Goal: Transaction & Acquisition: Purchase product/service

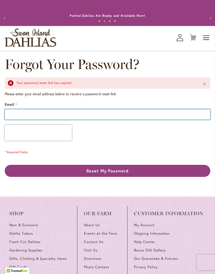
click at [19, 117] on input "Email" at bounding box center [108, 114] width 206 height 11
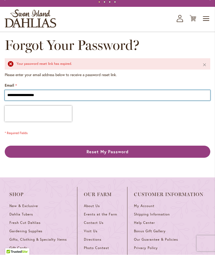
type input "**********"
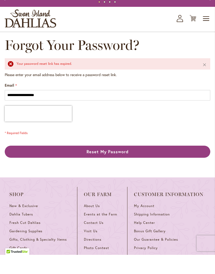
click at [121, 168] on span "Reset My Password" at bounding box center [108, 171] width 42 height 6
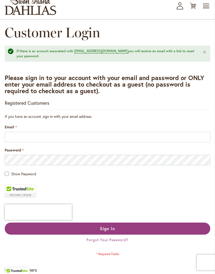
scroll to position [55, 0]
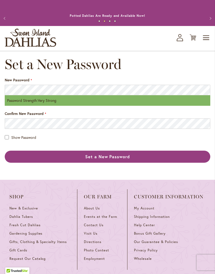
click at [12, 116] on span "Confirm New Password" at bounding box center [24, 113] width 39 height 5
click at [9, 140] on div "Show Password" at bounding box center [108, 137] width 206 height 6
click at [122, 159] on span "Set a New Password" at bounding box center [107, 157] width 45 height 6
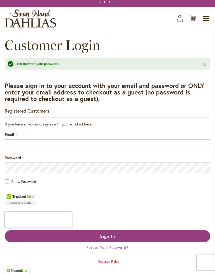
scroll to position [19, 0]
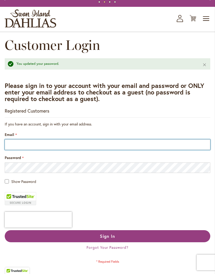
click at [26, 148] on input "Email" at bounding box center [108, 144] width 206 height 11
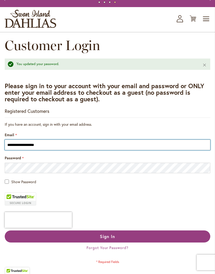
type input "**********"
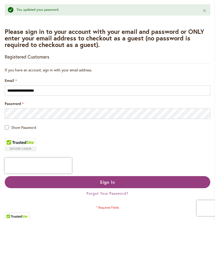
click at [115, 234] on span "Sign In" at bounding box center [107, 237] width 15 height 6
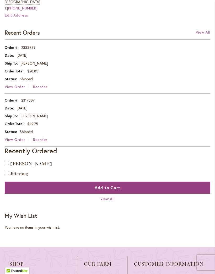
scroll to position [269, 0]
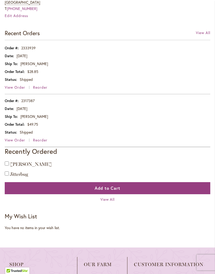
click at [33, 220] on strong "My Wish List" at bounding box center [21, 217] width 32 height 8
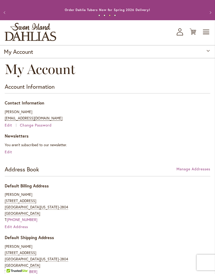
scroll to position [0, 0]
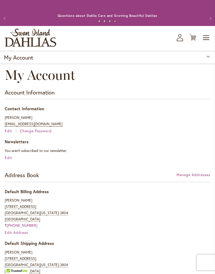
click at [193, 41] on icon at bounding box center [193, 37] width 7 height 6
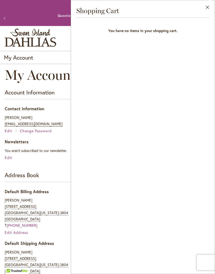
click at [46, 18] on div "Questions about Dahlia Care and Growing Beautiful Dahlias" at bounding box center [108, 15] width 184 height 5
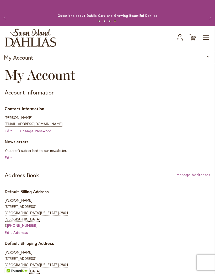
click at [183, 41] on icon "My Account" at bounding box center [180, 37] width 6 height 7
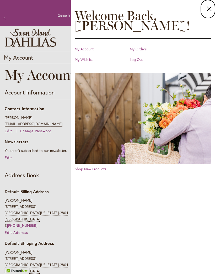
click at [89, 61] on link "My Wishlist" at bounding box center [101, 59] width 53 height 5
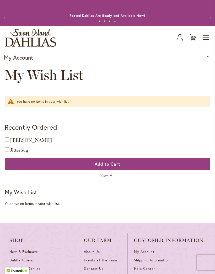
click at [206, 43] on span "Toggle Nav" at bounding box center [207, 38] width 8 height 11
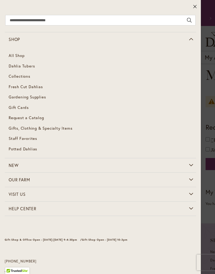
click at [33, 68] on link "Dahlia Tubers" at bounding box center [101, 66] width 192 height 11
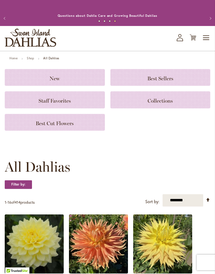
click at [81, 80] on h3 "New" at bounding box center [55, 78] width 88 height 6
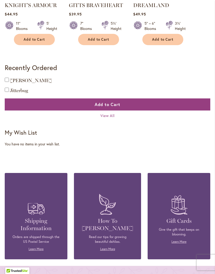
scroll to position [200, 0]
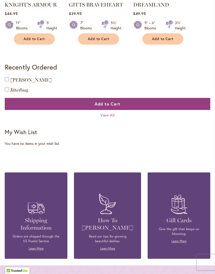
click at [112, 118] on span "View All" at bounding box center [108, 115] width 14 height 5
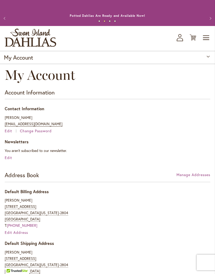
click at [206, 42] on span "Toggle Nav" at bounding box center [207, 38] width 8 height 11
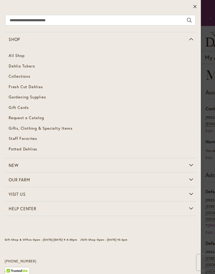
click at [32, 66] on span "Dahlia Tubers" at bounding box center [22, 65] width 26 height 5
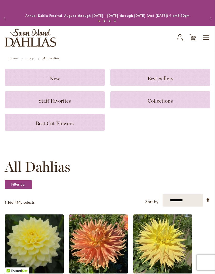
click at [146, 103] on h3 "Collections" at bounding box center [161, 100] width 88 height 6
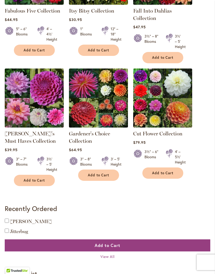
scroll to position [217, 0]
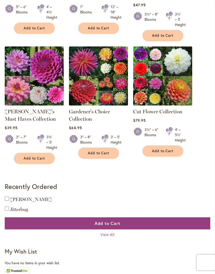
click at [113, 237] on span "View All" at bounding box center [108, 234] width 14 height 5
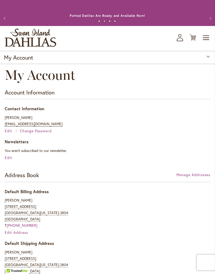
click at [204, 43] on span "Toggle Nav" at bounding box center [207, 38] width 8 height 11
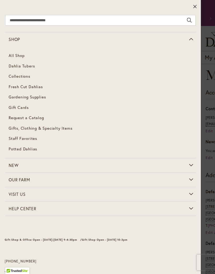
click at [29, 65] on span "Dahlia Tubers" at bounding box center [22, 65] width 26 height 5
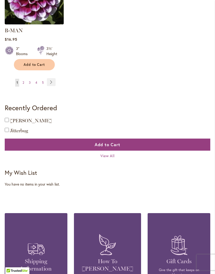
scroll to position [808, 0]
click at [51, 80] on link "Page Next" at bounding box center [51, 82] width 9 height 8
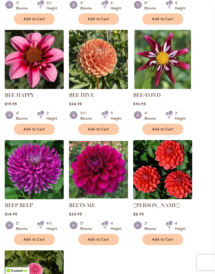
scroll to position [516, 0]
click at [37, 242] on span "Add to Cart" at bounding box center [35, 239] width 22 height 4
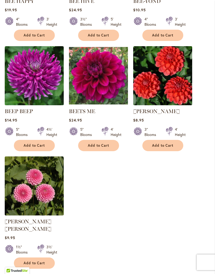
scroll to position [621, 0]
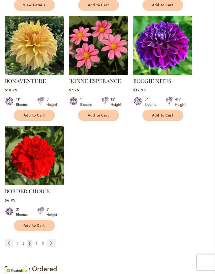
scroll to position [641, 0]
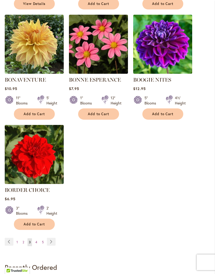
click at [23, 245] on span "2" at bounding box center [24, 243] width 2 height 4
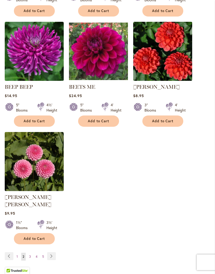
scroll to position [634, 0]
click at [54, 256] on link "Page Next" at bounding box center [51, 256] width 9 height 8
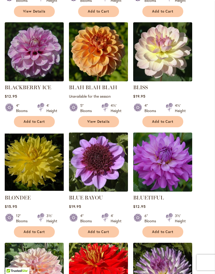
scroll to position [305, 0]
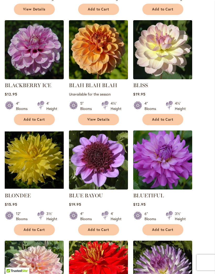
click at [164, 232] on span "Add to Cart" at bounding box center [163, 230] width 22 height 4
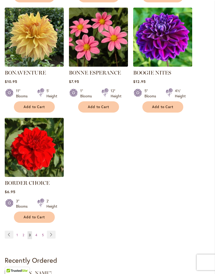
scroll to position [662, 0]
click at [49, 239] on link "Page Next" at bounding box center [51, 235] width 9 height 8
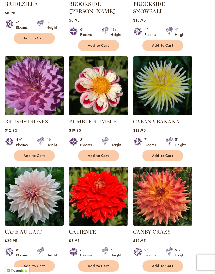
scroll to position [386, 0]
click at [164, 268] on span "Add to Cart" at bounding box center [163, 266] width 22 height 4
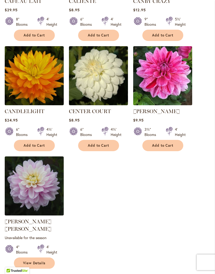
scroll to position [631, 0]
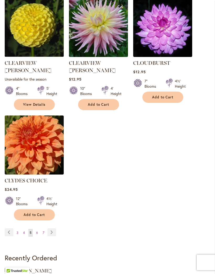
scroll to position [666, 0]
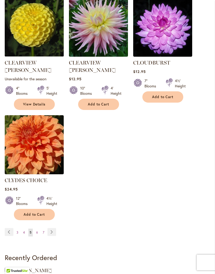
click at [51, 228] on link "Page Next" at bounding box center [52, 232] width 9 height 8
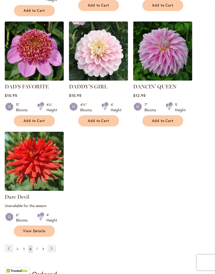
scroll to position [651, 0]
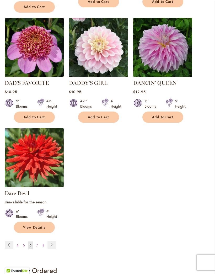
click at [52, 249] on link "Page Next" at bounding box center [52, 245] width 9 height 8
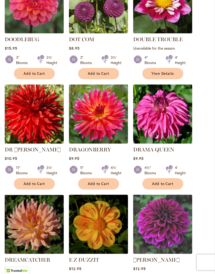
scroll to position [468, 0]
click at [37, 183] on span "Add to Cart" at bounding box center [35, 184] width 22 height 4
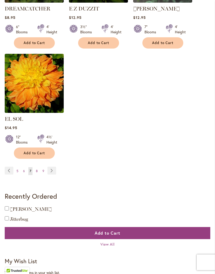
scroll to position [734, 0]
click at [51, 167] on link "Page Next" at bounding box center [52, 171] width 9 height 8
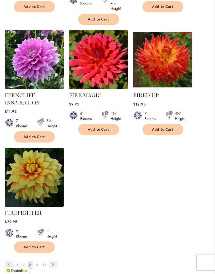
scroll to position [652, 0]
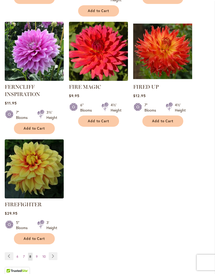
click at [54, 260] on link "Page Next" at bounding box center [53, 256] width 9 height 8
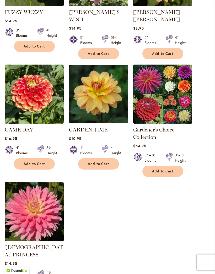
scroll to position [615, 0]
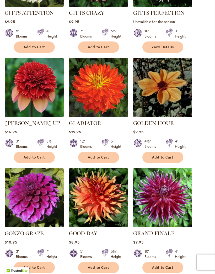
scroll to position [495, 0]
click at [100, 266] on span "Add to Cart" at bounding box center [99, 268] width 22 height 4
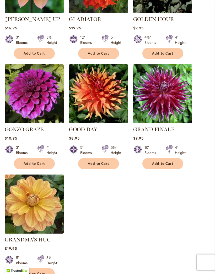
scroll to position [618, 0]
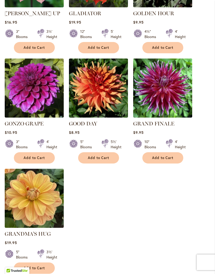
click at [38, 266] on span "Add to Cart" at bounding box center [35, 268] width 22 height 4
click at [36, 266] on span "Add to Cart" at bounding box center [35, 268] width 22 height 4
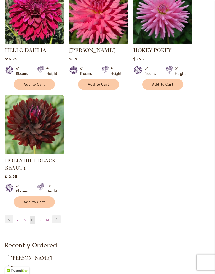
scroll to position [691, 0]
click at [57, 224] on link "Page Next" at bounding box center [56, 220] width 9 height 8
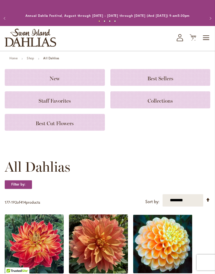
click at [192, 41] on icon "Cart .cls-1 { fill: #231f20; }" at bounding box center [193, 37] width 7 height 7
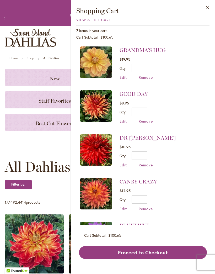
click at [146, 78] on span "Remove" at bounding box center [146, 77] width 14 height 5
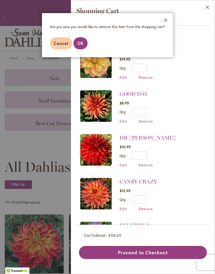
click at [59, 45] on span "Cancel" at bounding box center [61, 43] width 15 height 6
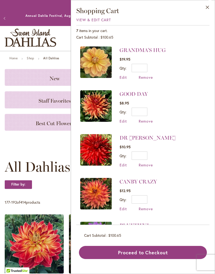
click at [148, 77] on span "Remove" at bounding box center [146, 77] width 14 height 5
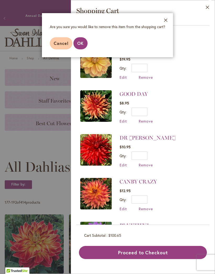
click at [79, 42] on span "OK" at bounding box center [80, 43] width 6 height 6
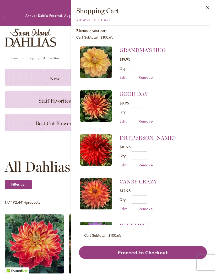
click at [123, 79] on span "Edit" at bounding box center [123, 77] width 7 height 5
click at [121, 78] on span "Edit" at bounding box center [123, 77] width 7 height 5
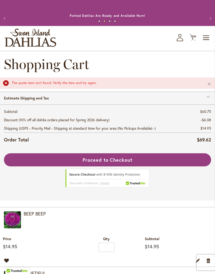
click at [4, 22] on button "Previous" at bounding box center [5, 18] width 11 height 11
click at [183, 41] on icon "My Account" at bounding box center [180, 37] width 6 height 7
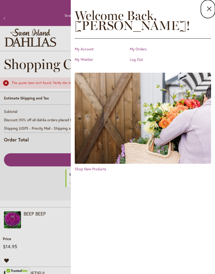
click at [209, 11] on icon at bounding box center [209, 8] width 6 height 7
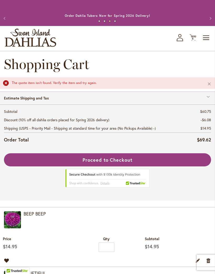
click at [207, 42] on span "Toggle Nav" at bounding box center [207, 38] width 8 height 11
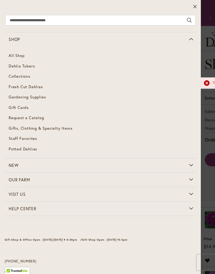
click at [35, 65] on link "Dahlia Tubers" at bounding box center [101, 66] width 192 height 11
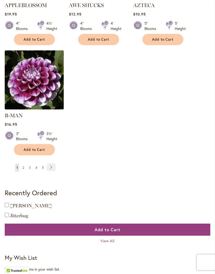
scroll to position [723, 0]
click at [51, 164] on link "Page Next" at bounding box center [51, 167] width 9 height 8
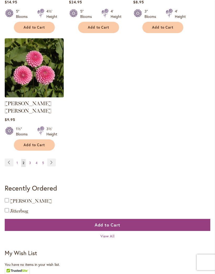
scroll to position [728, 0]
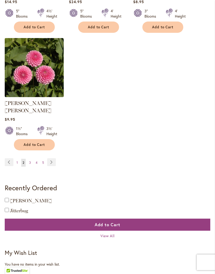
click at [52, 160] on link "Page Next" at bounding box center [51, 163] width 9 height 8
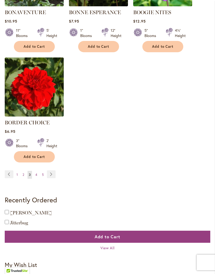
scroll to position [709, 0]
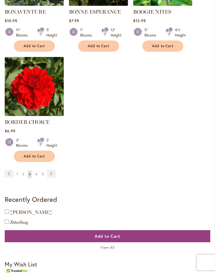
click at [51, 178] on link "Page Next" at bounding box center [51, 174] width 9 height 8
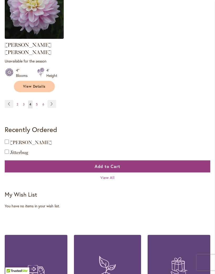
scroll to position [783, 0]
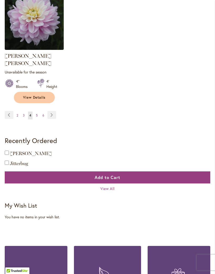
click at [54, 113] on link "Page Next" at bounding box center [52, 115] width 9 height 8
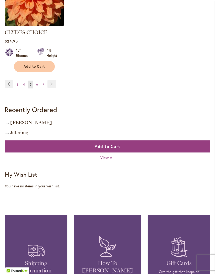
scroll to position [807, 0]
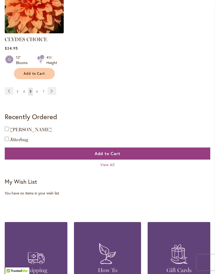
click at [53, 87] on link "Page Next" at bounding box center [52, 91] width 9 height 8
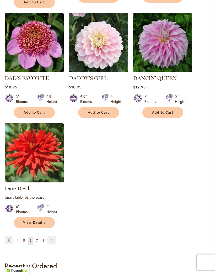
scroll to position [655, 0]
click at [52, 244] on link "Page Next" at bounding box center [52, 240] width 9 height 8
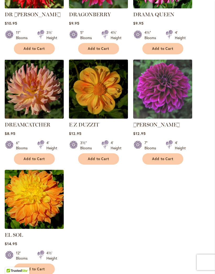
scroll to position [608, 0]
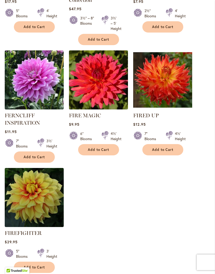
scroll to position [625, 0]
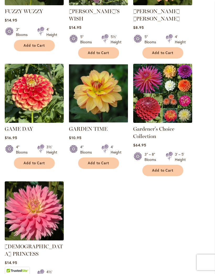
scroll to position [614, 0]
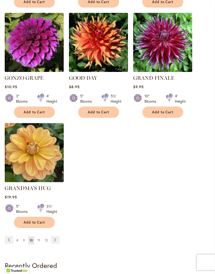
scroll to position [650, 0]
click at [55, 237] on link "Page Next" at bounding box center [55, 240] width 9 height 8
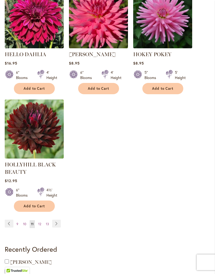
scroll to position [687, 0]
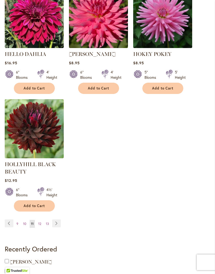
click at [59, 226] on link "Page Next" at bounding box center [56, 224] width 9 height 8
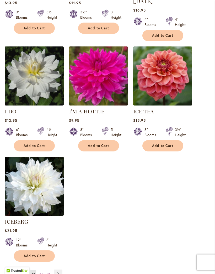
scroll to position [617, 0]
click at [59, 272] on link "Page Next" at bounding box center [58, 274] width 9 height 8
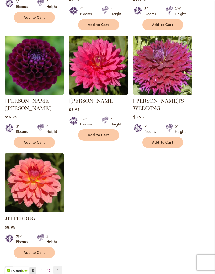
scroll to position [636, 0]
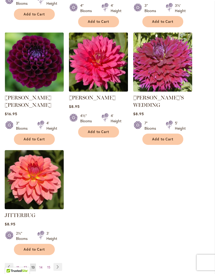
click at [58, 263] on link "Page Next" at bounding box center [58, 267] width 9 height 8
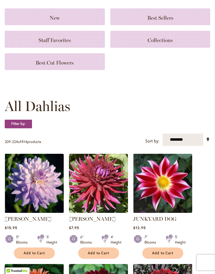
scroll to position [71, 0]
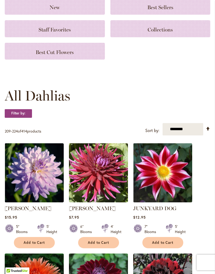
click at [168, 245] on span "Add to Cart" at bounding box center [163, 243] width 22 height 4
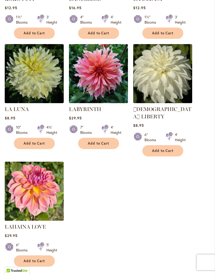
scroll to position [633, 0]
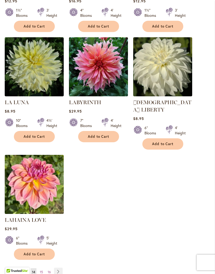
click at [58, 272] on link "Page Next" at bounding box center [58, 272] width 9 height 8
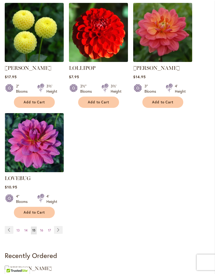
scroll to position [668, 0]
click at [56, 226] on link "Page Next" at bounding box center [58, 230] width 9 height 8
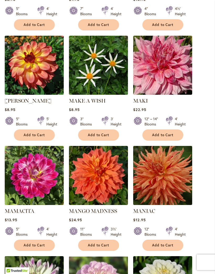
scroll to position [407, 0]
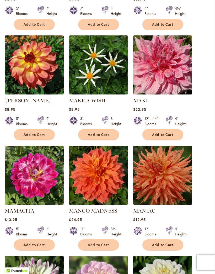
click at [173, 243] on span "Add to Cart" at bounding box center [163, 245] width 22 height 4
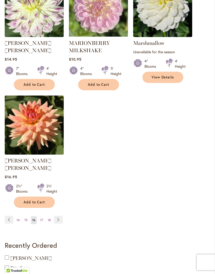
scroll to position [699, 0]
click at [59, 216] on link "Page Next" at bounding box center [58, 220] width 9 height 8
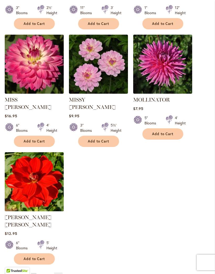
scroll to position [621, 0]
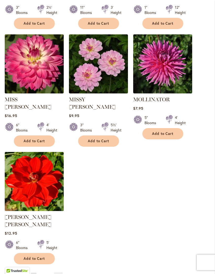
click at [61, 272] on link "Page Next" at bounding box center [58, 276] width 9 height 8
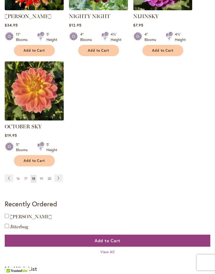
scroll to position [707, 0]
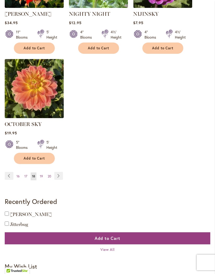
click at [61, 178] on link "Page Next" at bounding box center [58, 176] width 9 height 8
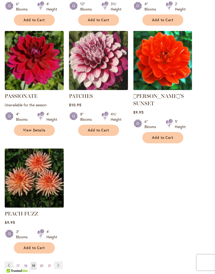
scroll to position [638, 0]
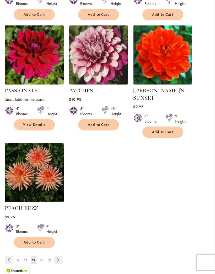
click at [60, 258] on link "Page Next" at bounding box center [58, 260] width 9 height 8
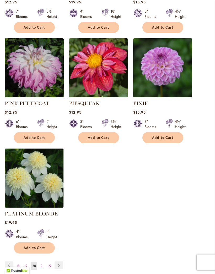
scroll to position [633, 0]
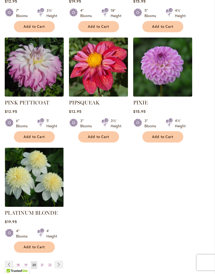
click at [8, 265] on link "Page Previous" at bounding box center [9, 265] width 9 height 8
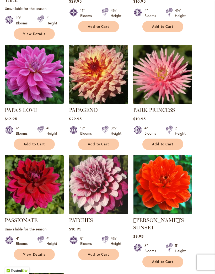
scroll to position [508, 0]
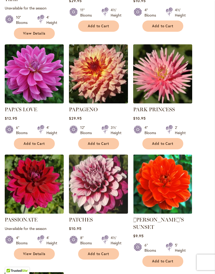
click button "Add to Cart"
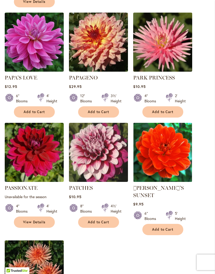
scroll to position [554, 0]
click span "Add to Cart"
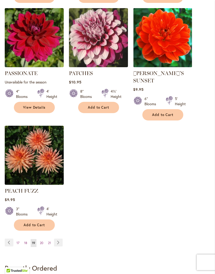
scroll to position [669, 0]
click link "Page Next"
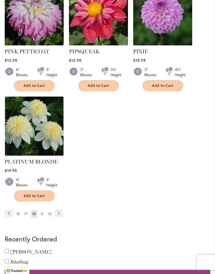
scroll to position [696, 0]
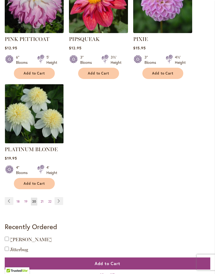
click at [59, 200] on link "Page Next" at bounding box center [59, 202] width 9 height 8
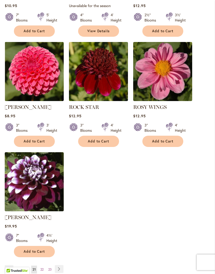
scroll to position [623, 0]
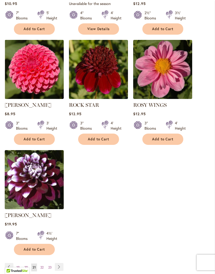
click at [63, 271] on link "Page Next" at bounding box center [59, 267] width 9 height 8
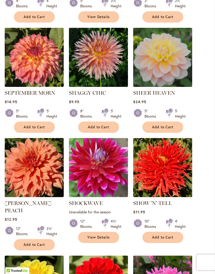
scroll to position [297, 0]
click at [166, 240] on span "Add to Cart" at bounding box center [163, 237] width 22 height 4
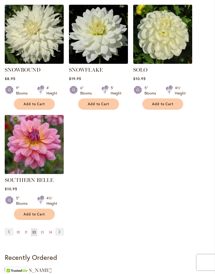
scroll to position [673, 0]
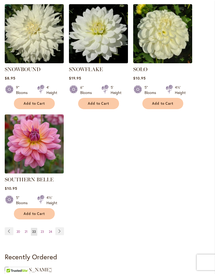
click at [60, 228] on link "Page Next" at bounding box center [59, 232] width 9 height 8
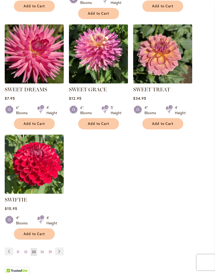
scroll to position [639, 0]
click at [7, 256] on link "Page Previous" at bounding box center [9, 252] width 9 height 8
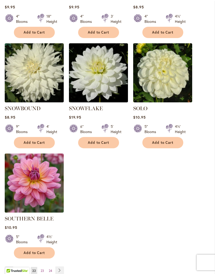
scroll to position [621, 0]
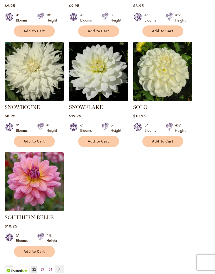
click at [9, 266] on link "Page Previous" at bounding box center [9, 269] width 9 height 8
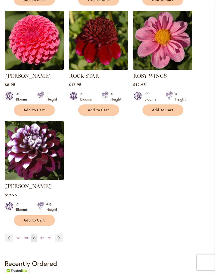
scroll to position [652, 0]
click at [5, 242] on link "Page Previous" at bounding box center [9, 238] width 9 height 8
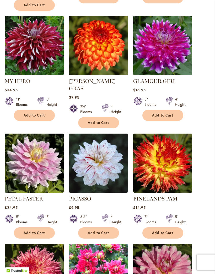
scroll to position [323, 0]
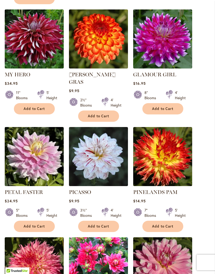
click at [166, 227] on button "Add to Cart" at bounding box center [163, 226] width 41 height 11
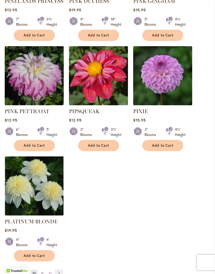
scroll to position [639, 0]
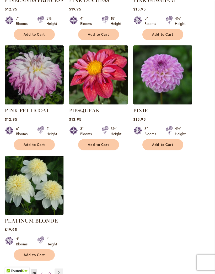
click at [60, 270] on link "Page Next" at bounding box center [59, 273] width 9 height 8
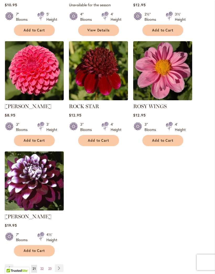
scroll to position [622, 0]
click at [59, 272] on link "Page Next" at bounding box center [59, 269] width 9 height 8
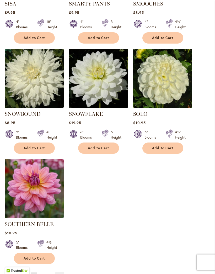
scroll to position [614, 0]
click at [61, 272] on link "Page Next" at bounding box center [59, 276] width 9 height 8
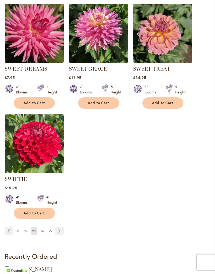
scroll to position [659, 0]
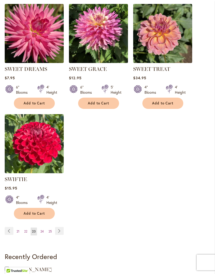
click at [57, 235] on link "Page Next" at bounding box center [59, 231] width 9 height 8
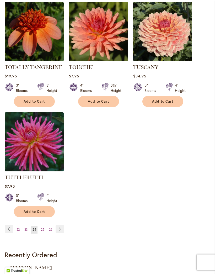
scroll to position [661, 0]
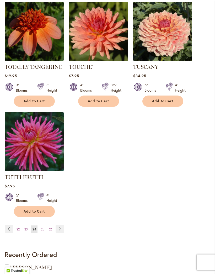
click at [61, 229] on link "Page Next" at bounding box center [60, 229] width 9 height 8
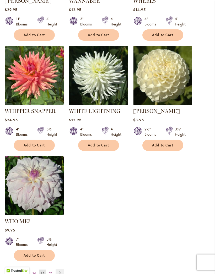
scroll to position [617, 0]
click at [62, 271] on link "Page Next" at bounding box center [60, 273] width 9 height 8
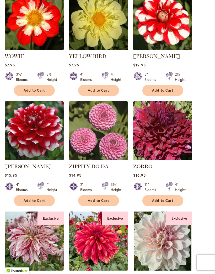
scroll to position [336, 0]
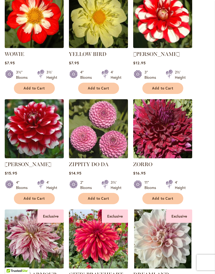
click at [165, 201] on span "Add to Cart" at bounding box center [163, 198] width 22 height 4
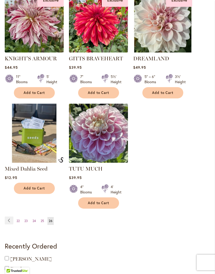
scroll to position [574, 0]
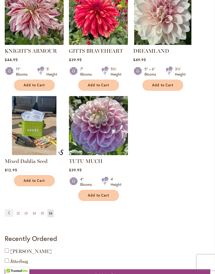
click at [6, 217] on link "Page Previous" at bounding box center [9, 213] width 9 height 8
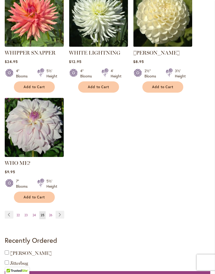
scroll to position [676, 0]
click at [7, 214] on link "Page Previous" at bounding box center [9, 215] width 9 height 8
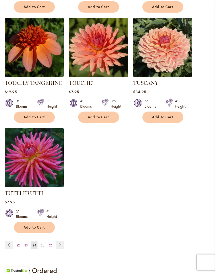
scroll to position [647, 0]
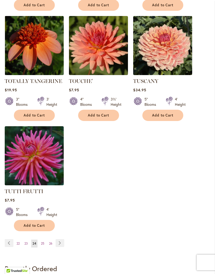
click at [8, 242] on link "Page Previous" at bounding box center [9, 243] width 9 height 8
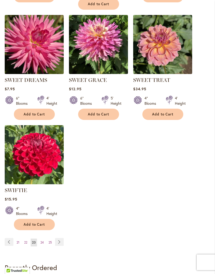
scroll to position [648, 0]
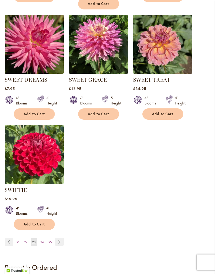
click at [8, 246] on link "Page Previous" at bounding box center [9, 242] width 9 height 8
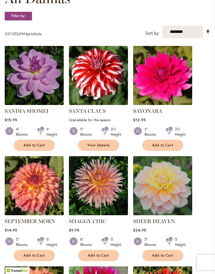
scroll to position [169, 0]
click at [100, 258] on span "Add to Cart" at bounding box center [99, 255] width 22 height 4
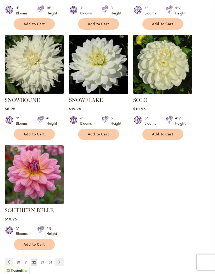
scroll to position [643, 0]
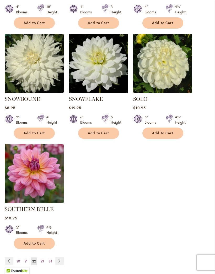
click at [10, 259] on link "Page Previous" at bounding box center [9, 261] width 9 height 8
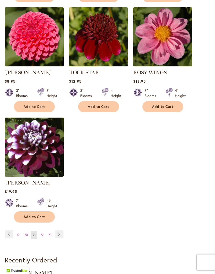
scroll to position [656, 0]
click at [7, 239] on link "Page Previous" at bounding box center [9, 235] width 9 height 8
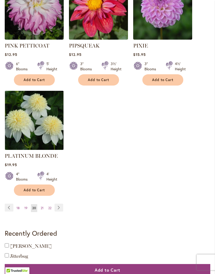
scroll to position [690, 0]
click at [8, 206] on link "Page Previous" at bounding box center [9, 208] width 9 height 8
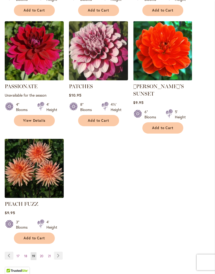
scroll to position [642, 0]
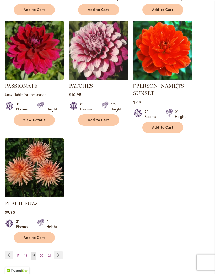
click at [13, 252] on link "Page Previous" at bounding box center [9, 256] width 9 height 8
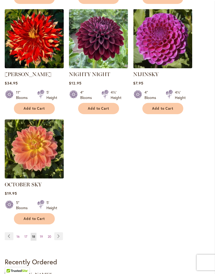
scroll to position [647, 0]
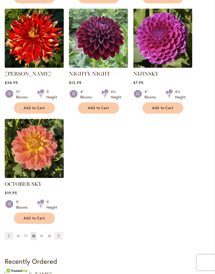
click at [8, 240] on link "Page Previous" at bounding box center [9, 236] width 9 height 8
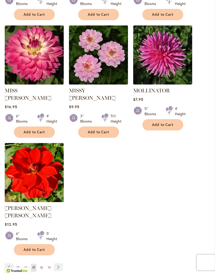
scroll to position [631, 0]
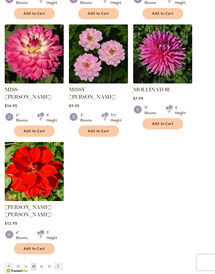
click at [9, 262] on link "Page Previous" at bounding box center [9, 266] width 9 height 8
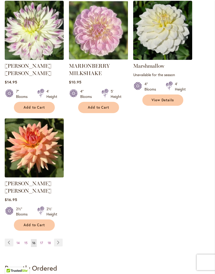
scroll to position [662, 0]
click at [9, 239] on link "Page Previous" at bounding box center [9, 243] width 9 height 8
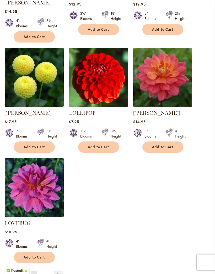
scroll to position [623, 0]
click at [13, 271] on link "Page Previous" at bounding box center [9, 275] width 9 height 8
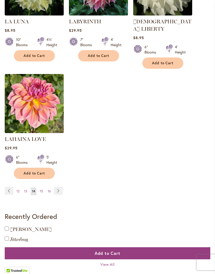
scroll to position [699, 0]
click at [12, 188] on link "Page Previous" at bounding box center [9, 191] width 9 height 8
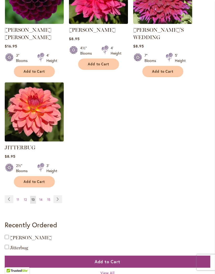
scroll to position [704, 0]
click at [13, 195] on link "Page Previous" at bounding box center [9, 199] width 9 height 8
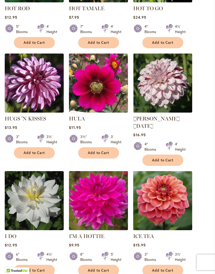
scroll to position [492, 0]
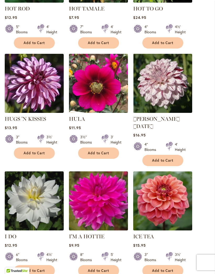
click at [33, 159] on button "Add to Cart" at bounding box center [34, 153] width 41 height 11
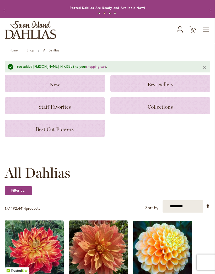
scroll to position [0, 0]
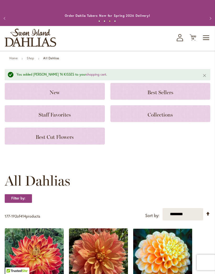
click at [195, 41] on icon at bounding box center [193, 37] width 7 height 6
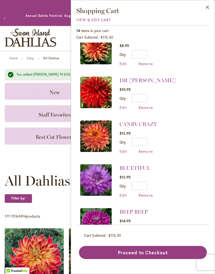
scroll to position [364, 0]
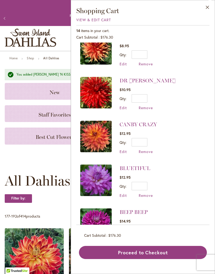
click at [121, 237] on span "Edit" at bounding box center [123, 239] width 7 height 5
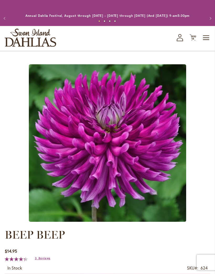
type input "*****"
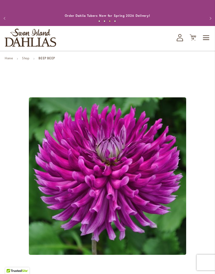
click at [6, 23] on button "Previous" at bounding box center [5, 18] width 11 height 11
click at [6, 21] on button "Previous" at bounding box center [5, 18] width 11 height 11
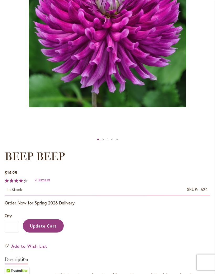
scroll to position [148, 0]
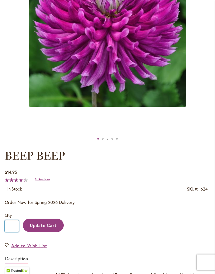
click at [14, 232] on input "*" at bounding box center [12, 227] width 14 height 12
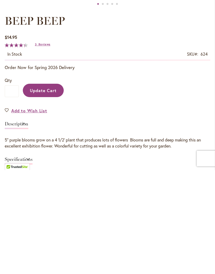
click at [54, 192] on span "Update Cart" at bounding box center [43, 195] width 27 height 6
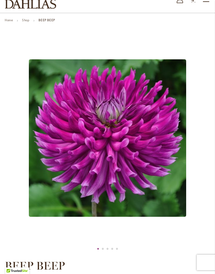
scroll to position [0, 0]
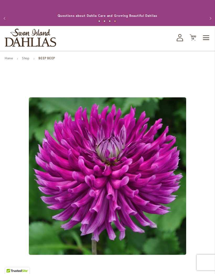
click at [193, 40] on span "14" at bounding box center [193, 38] width 3 height 3
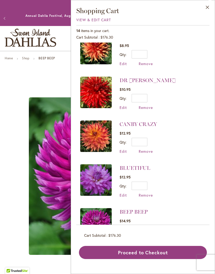
scroll to position [364, 0]
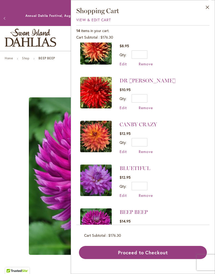
click at [125, 193] on span "Edit" at bounding box center [123, 195] width 7 height 5
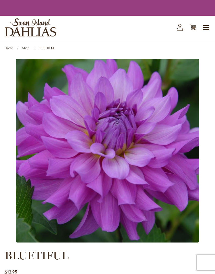
type input "*****"
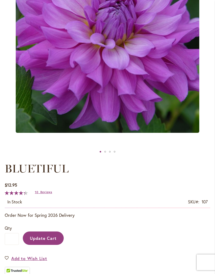
scroll to position [136, 0]
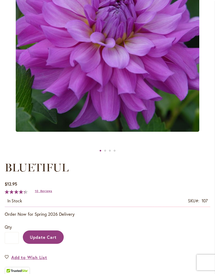
click at [45, 240] on span "Update Cart" at bounding box center [43, 238] width 27 height 6
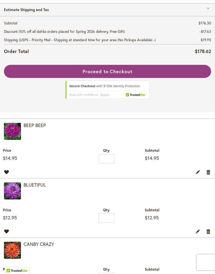
scroll to position [91, 0]
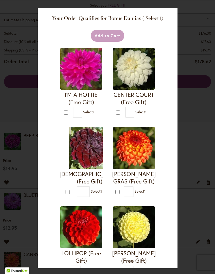
click at [197, 16] on div "Your Order Qualifies for Bonus Dahlias ( Select 1 ) Add to Cart I'M A HOTTIE (F…" at bounding box center [107, 137] width 215 height 274
click at [82, 75] on img at bounding box center [81, 69] width 42 height 42
type input "*"
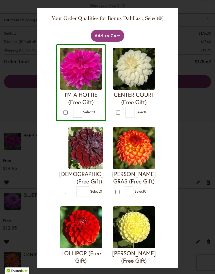
click at [112, 35] on button "Add to Cart" at bounding box center [108, 36] width 34 height 12
click at [199, 10] on div "Your Order Qualifies for Bonus Dahlias ( Select 0 ) Add to Cart I'M A HOTTIE (F…" at bounding box center [107, 137] width 215 height 274
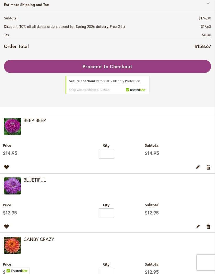
scroll to position [97, 0]
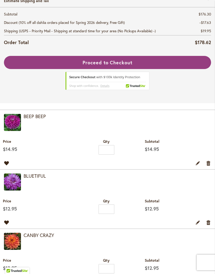
click at [209, 225] on link "Remove item" at bounding box center [208, 223] width 5 height 6
click at [211, 220] on link "Remove item" at bounding box center [208, 223] width 5 height 6
click at [210, 220] on link "Remove item" at bounding box center [208, 223] width 5 height 6
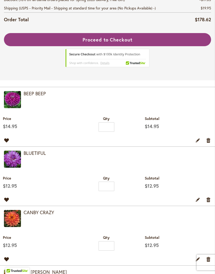
click at [210, 203] on link "Remove item" at bounding box center [208, 200] width 5 height 6
click at [208, 203] on link "Remove item" at bounding box center [208, 200] width 5 height 6
click at [196, 203] on link "Edit" at bounding box center [198, 200] width 5 height 6
click at [200, 203] on link "Edit" at bounding box center [198, 200] width 5 height 6
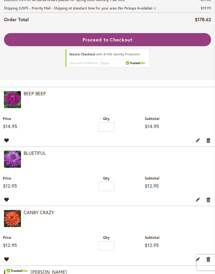
click at [205, 205] on div "Move to Wishlist Edit Remove item" at bounding box center [108, 201] width 208 height 9
click at [206, 203] on link "Remove item" at bounding box center [208, 200] width 5 height 6
click at [211, 197] on link "Remove item" at bounding box center [208, 200] width 5 height 6
click at [207, 197] on link "Remove item" at bounding box center [208, 200] width 5 height 6
click at [191, 197] on div "Move to Wishlist Edit Remove item" at bounding box center [108, 201] width 208 height 9
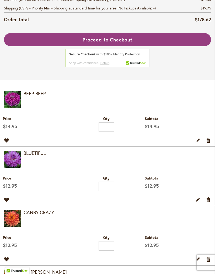
click at [209, 197] on link "Remove item" at bounding box center [208, 200] width 5 height 6
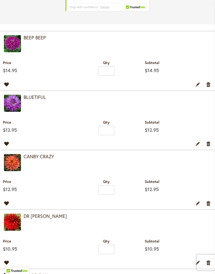
click at [209, 147] on link "Remove item" at bounding box center [208, 144] width 5 height 6
click at [102, 135] on input "*" at bounding box center [107, 130] width 16 height 9
click at [112, 135] on input "*" at bounding box center [107, 130] width 16 height 9
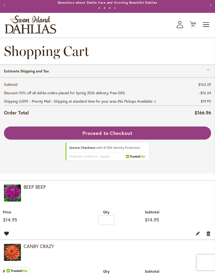
scroll to position [13, 0]
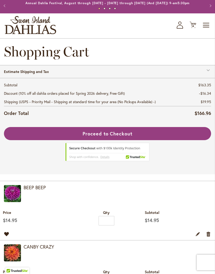
click at [9, 6] on button "Previous" at bounding box center [5, 6] width 11 height 11
click at [6, 8] on button "Previous" at bounding box center [5, 6] width 11 height 11
click at [6, 9] on button "Previous" at bounding box center [5, 6] width 11 height 11
click at [208, 29] on span "Toggle Nav" at bounding box center [207, 25] width 8 height 11
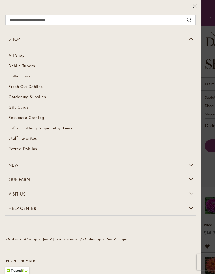
click at [33, 65] on span "Dahlia Tubers" at bounding box center [22, 65] width 26 height 5
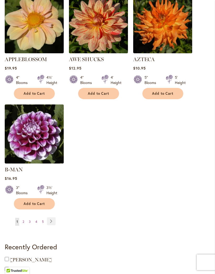
scroll to position [681, 0]
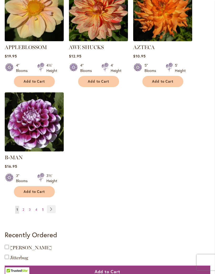
click at [52, 206] on link "Page Next" at bounding box center [51, 210] width 9 height 8
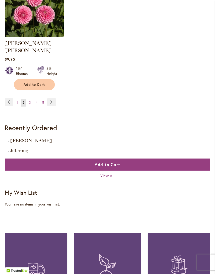
scroll to position [791, 0]
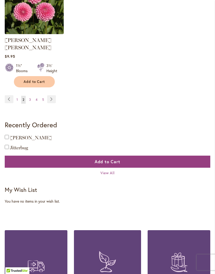
click at [114, 173] on span "View All" at bounding box center [108, 173] width 14 height 5
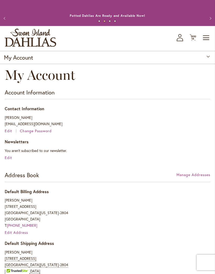
click at [194, 40] on span "14" at bounding box center [193, 38] width 3 height 3
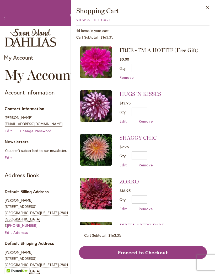
click at [102, 62] on img at bounding box center [96, 62] width 32 height 32
click at [97, 106] on img at bounding box center [96, 106] width 32 height 32
click at [97, 105] on img at bounding box center [96, 106] width 32 height 32
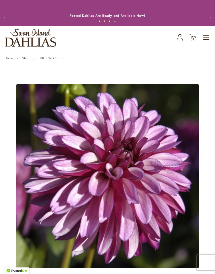
click at [208, 42] on span "Toggle Nav" at bounding box center [207, 38] width 8 height 11
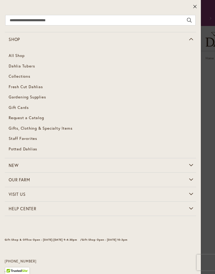
click at [33, 66] on span "Dahlia Tubers" at bounding box center [22, 65] width 26 height 5
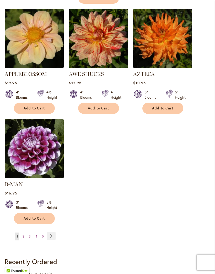
scroll to position [655, 0]
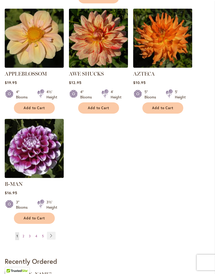
click at [55, 233] on link "Page Next" at bounding box center [51, 236] width 9 height 8
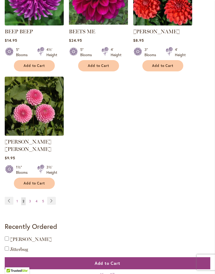
scroll to position [690, 0]
click at [52, 197] on link "Page Next" at bounding box center [51, 201] width 9 height 8
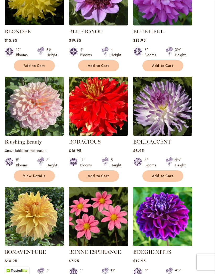
scroll to position [469, 0]
click at [174, 180] on button "Add to Cart" at bounding box center [163, 175] width 41 height 11
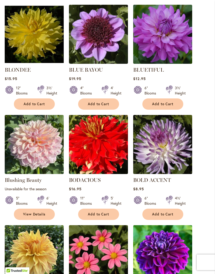
click at [168, 217] on span "Add to Cart" at bounding box center [163, 215] width 22 height 4
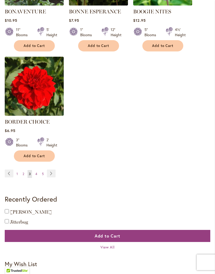
scroll to position [724, 0]
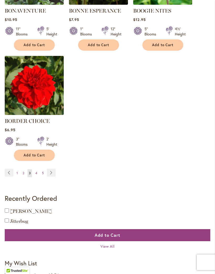
click at [54, 177] on link "Page Next" at bounding box center [51, 173] width 9 height 8
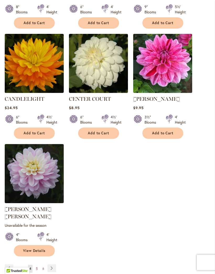
scroll to position [628, 0]
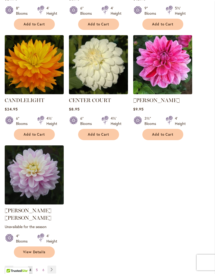
click at [51, 268] on link "Page Next" at bounding box center [52, 270] width 9 height 8
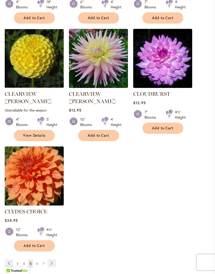
scroll to position [634, 0]
click at [53, 260] on link "Page Next" at bounding box center [52, 264] width 9 height 8
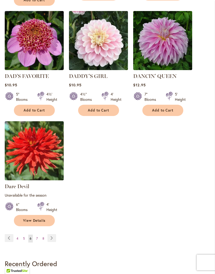
scroll to position [661, 0]
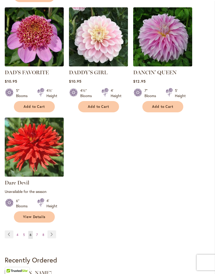
click at [55, 239] on link "Page Next" at bounding box center [52, 235] width 9 height 8
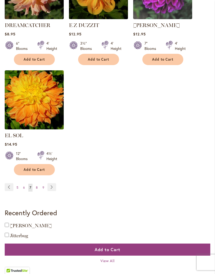
scroll to position [703, 0]
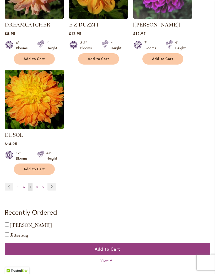
click at [54, 186] on link "Page Next" at bounding box center [52, 187] width 9 height 8
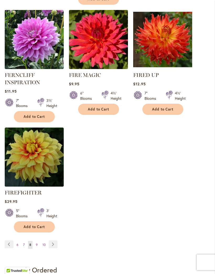
scroll to position [664, 0]
click at [56, 248] on link "Page Next" at bounding box center [53, 245] width 9 height 8
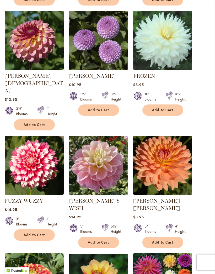
scroll to position [424, 0]
click at [38, 233] on span "Add to Cart" at bounding box center [35, 235] width 22 height 4
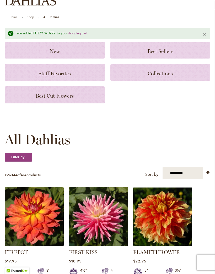
scroll to position [0, 0]
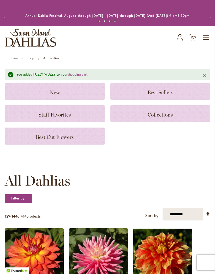
click at [195, 40] on span "17 17 items" at bounding box center [193, 39] width 5 height 3
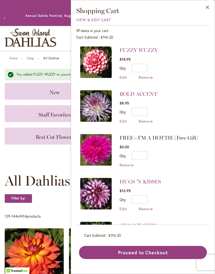
click at [150, 77] on span "Remove" at bounding box center [146, 77] width 14 height 5
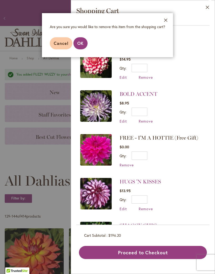
click at [82, 44] on span "OK" at bounding box center [80, 43] width 6 height 6
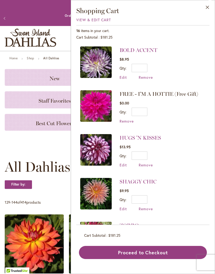
click at [148, 78] on span "Remove" at bounding box center [146, 77] width 14 height 5
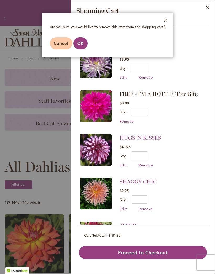
click at [61, 40] on span "Cancel" at bounding box center [61, 43] width 15 height 6
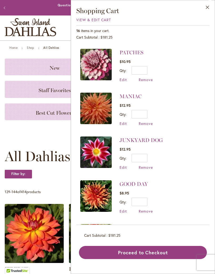
scroll to position [305, 0]
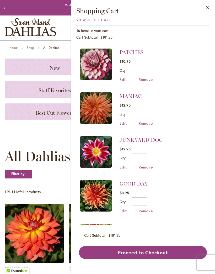
click at [152, 209] on span "Remove" at bounding box center [146, 211] width 14 height 5
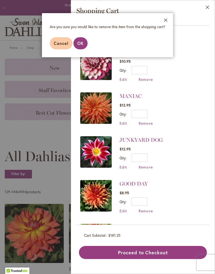
scroll to position [0, 0]
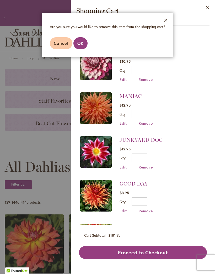
click at [60, 53] on footer "Cancel OK" at bounding box center [107, 43] width 131 height 28
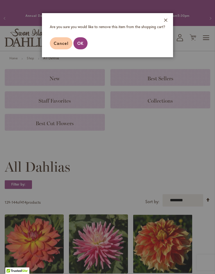
click at [80, 49] on button "OK" at bounding box center [81, 43] width 14 height 12
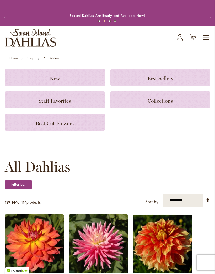
click at [195, 41] on icon "Cart .cls-1 { fill: #231f20; }" at bounding box center [193, 37] width 7 height 7
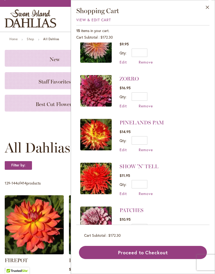
scroll to position [150, 0]
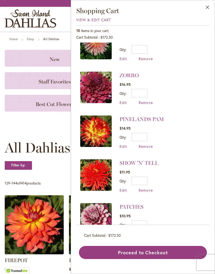
click at [99, 85] on img at bounding box center [96, 88] width 32 height 32
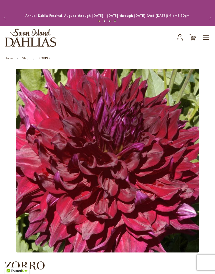
type input "*****"
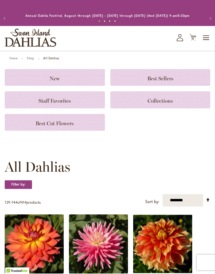
click at [194, 40] on icon "Cart .cls-1 { fill: #231f20; }" at bounding box center [193, 37] width 7 height 7
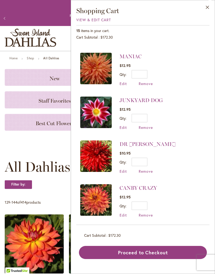
scroll to position [347, 0]
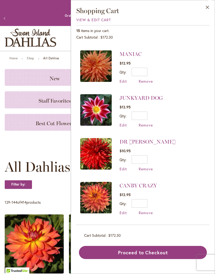
click at [149, 211] on span "Remove" at bounding box center [146, 212] width 14 height 5
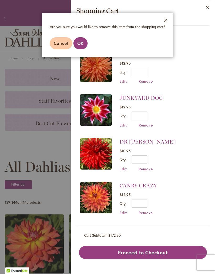
click at [82, 40] on span "OK" at bounding box center [80, 43] width 6 height 6
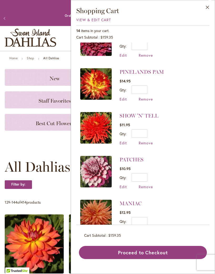
scroll to position [198, 0]
click at [100, 167] on img at bounding box center [96, 172] width 32 height 32
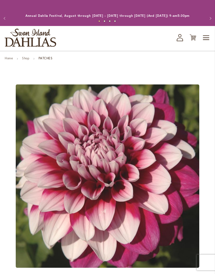
type input "*****"
click at [194, 41] on icon "Cart .cls-1 { fill: #231f20; }" at bounding box center [193, 37] width 7 height 7
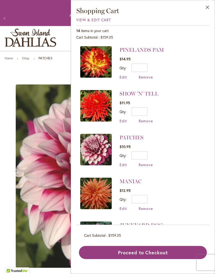
scroll to position [220, 0]
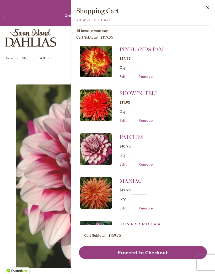
click at [103, 101] on img at bounding box center [96, 106] width 32 height 32
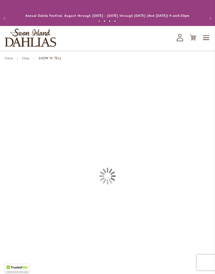
type input "*****"
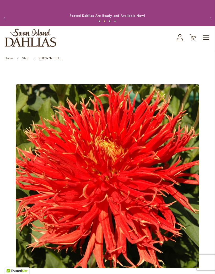
click at [195, 41] on icon at bounding box center [193, 37] width 7 height 6
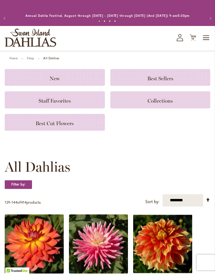
click at [194, 40] on span "14" at bounding box center [193, 38] width 3 height 3
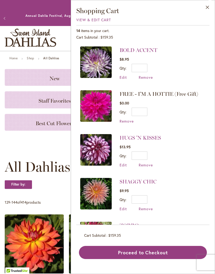
click at [125, 76] on span "Edit" at bounding box center [123, 77] width 7 height 5
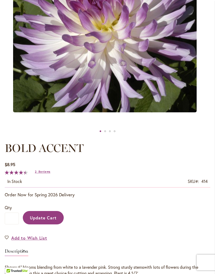
scroll to position [158, 0]
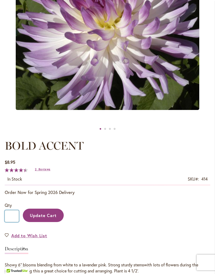
click at [10, 220] on input "*" at bounding box center [12, 216] width 14 height 12
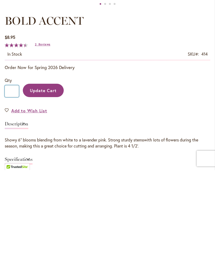
click at [14, 189] on input "*" at bounding box center [12, 195] width 14 height 12
type input "*"
click at [53, 192] on span "Update Cart" at bounding box center [43, 195] width 27 height 6
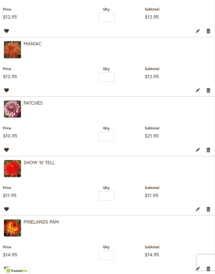
scroll to position [349, 0]
click at [198, 153] on link "Edit" at bounding box center [198, 150] width 5 height 6
click at [107, 142] on input "*" at bounding box center [107, 136] width 16 height 9
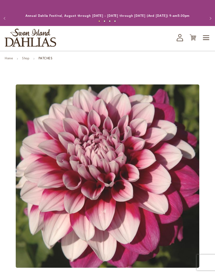
type input "*****"
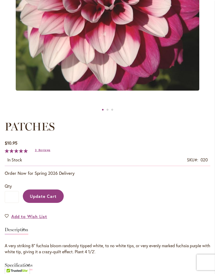
scroll to position [177, 0]
click at [15, 201] on input "*" at bounding box center [12, 197] width 14 height 12
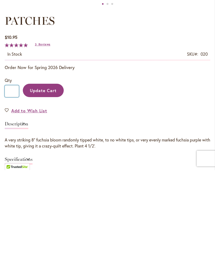
type input "*"
click at [54, 192] on span "Update Cart" at bounding box center [43, 195] width 27 height 6
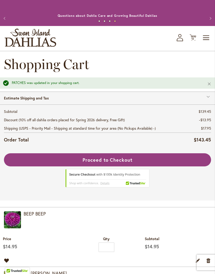
click at [147, 163] on button "Proceed to Checkout" at bounding box center [108, 159] width 208 height 13
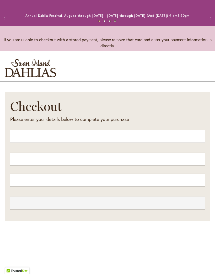
click at [174, 270] on main "Checkout Please enter your details below to complete your purchase" at bounding box center [107, 209] width 215 height 244
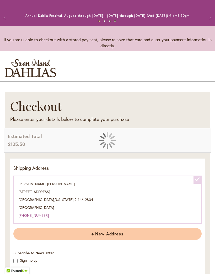
select select "**********"
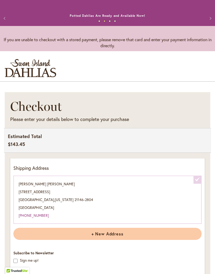
click at [9, 19] on button "Previous" at bounding box center [5, 18] width 11 height 11
click at [7, 21] on button "Previous" at bounding box center [5, 18] width 11 height 11
click at [7, 19] on button "Previous" at bounding box center [5, 18] width 11 height 11
click at [8, 20] on button "Previous" at bounding box center [5, 18] width 11 height 11
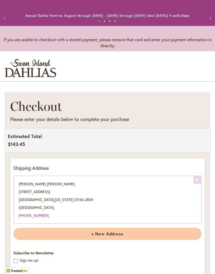
click at [8, 23] on button "Previous" at bounding box center [5, 18] width 11 height 11
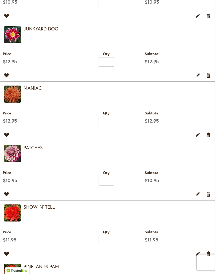
scroll to position [293, 0]
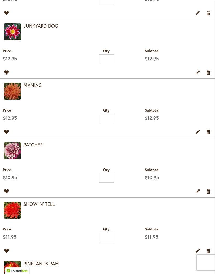
click at [215, 101] on td "MANIAC" at bounding box center [107, 91] width 215 height 24
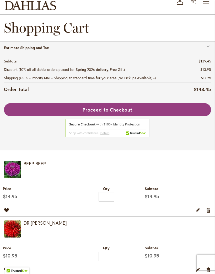
scroll to position [36, 0]
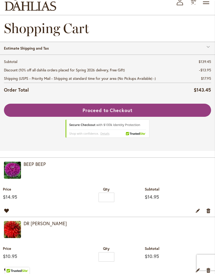
click at [133, 115] on button "Proceed to Checkout" at bounding box center [108, 110] width 208 height 13
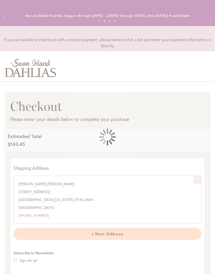
select select "**********"
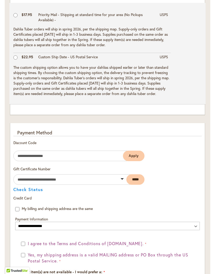
scroll to position [315, 0]
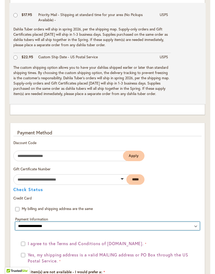
click at [48, 230] on select "**********" at bounding box center [107, 226] width 185 height 8
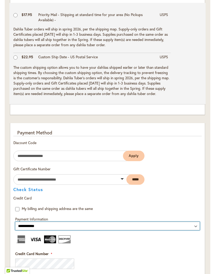
click at [26, 230] on select "**********" at bounding box center [107, 226] width 185 height 8
click at [22, 227] on select "**********" at bounding box center [107, 226] width 185 height 8
click at [197, 230] on select "**********" at bounding box center [107, 226] width 185 height 8
click at [198, 230] on select "**********" at bounding box center [107, 226] width 185 height 8
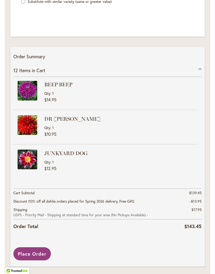
scroll to position [694, 0]
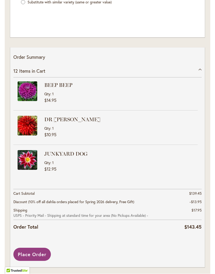
click at [26, 257] on span "Place Order" at bounding box center [32, 255] width 29 height 6
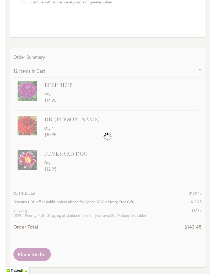
select select
